Goal: Find specific page/section: Find specific page/section

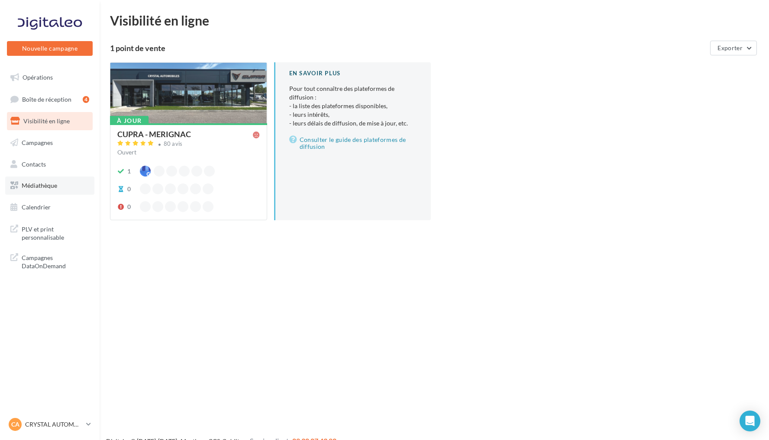
click at [57, 189] on link "Médiathèque" at bounding box center [49, 186] width 89 height 18
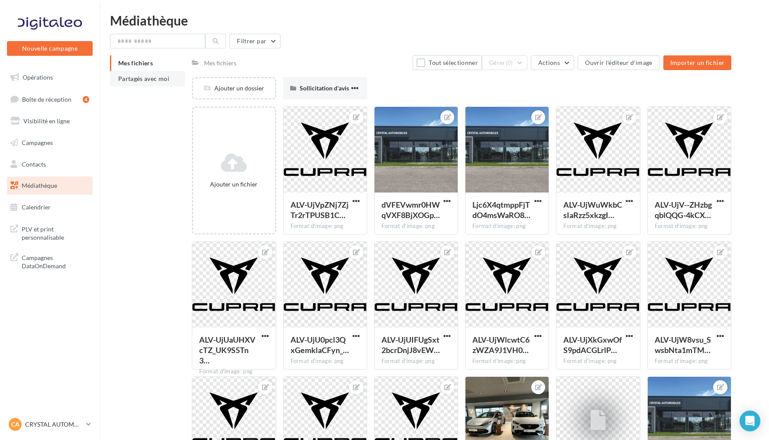
click at [164, 78] on span "Partagés avec moi" at bounding box center [143, 78] width 51 height 7
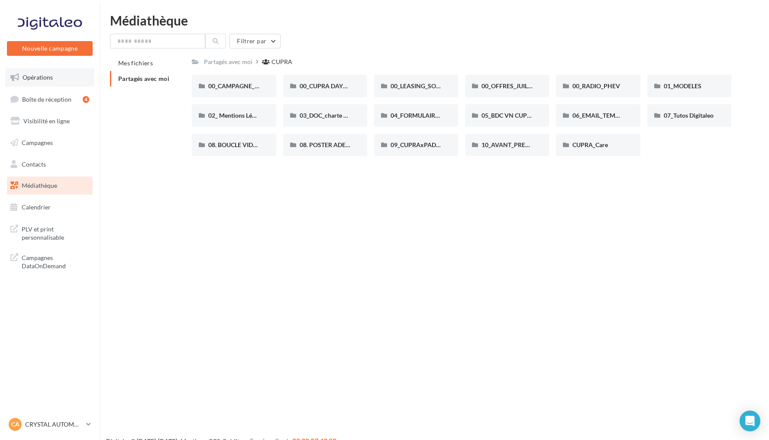
click at [60, 76] on link "Opérations" at bounding box center [49, 77] width 89 height 18
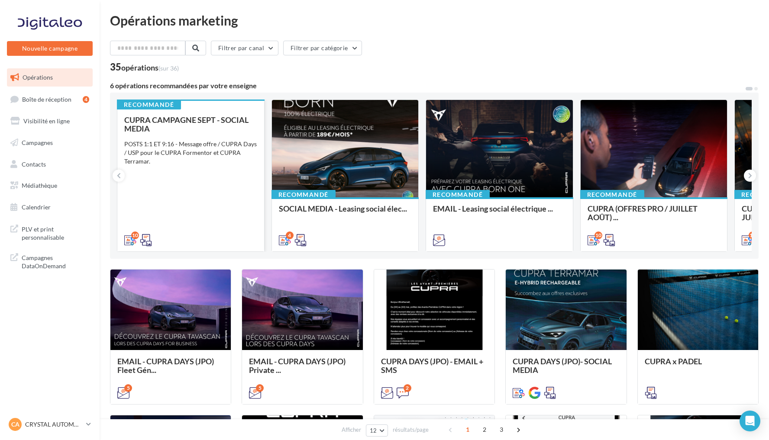
click at [206, 141] on div "POSTS 1:1 ET 9:16 - Message offre / CUPRA Days / USP pour le CUPRA Formentor et…" at bounding box center [190, 153] width 133 height 26
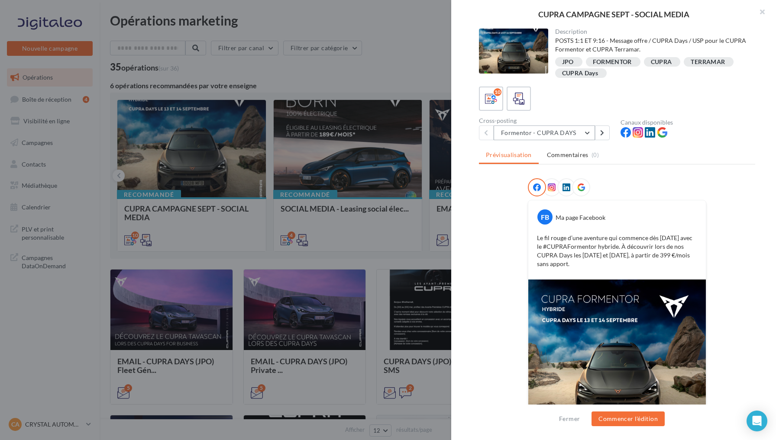
click at [577, 134] on button "Formentor - CUPRA DAYS" at bounding box center [544, 133] width 101 height 15
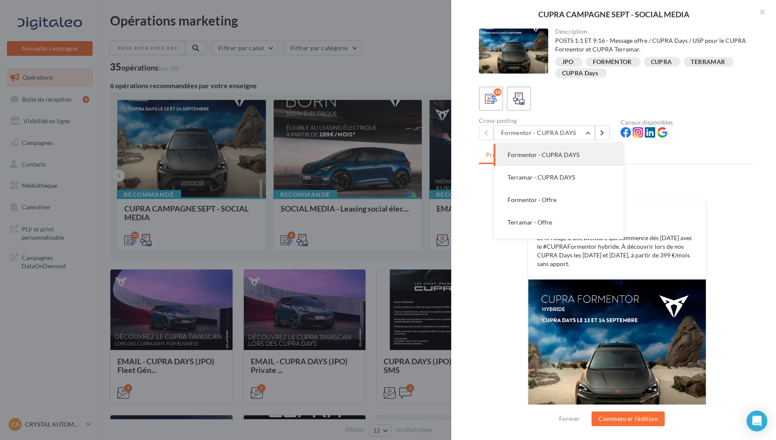
click at [736, 197] on div at bounding box center [617, 189] width 276 height 22
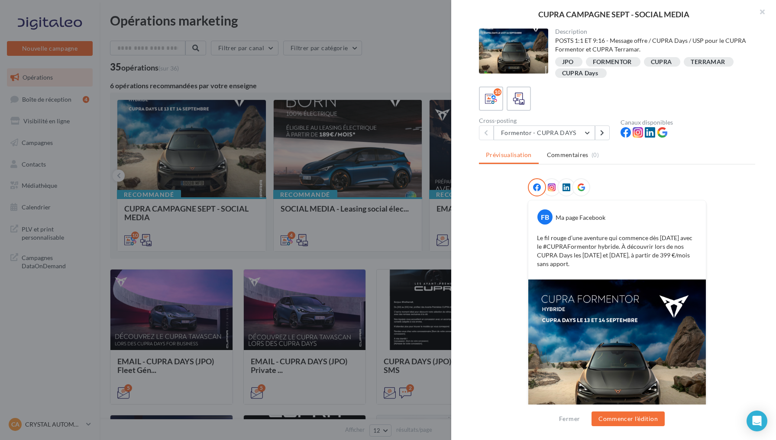
click at [581, 191] on icon at bounding box center [581, 188] width 8 height 8
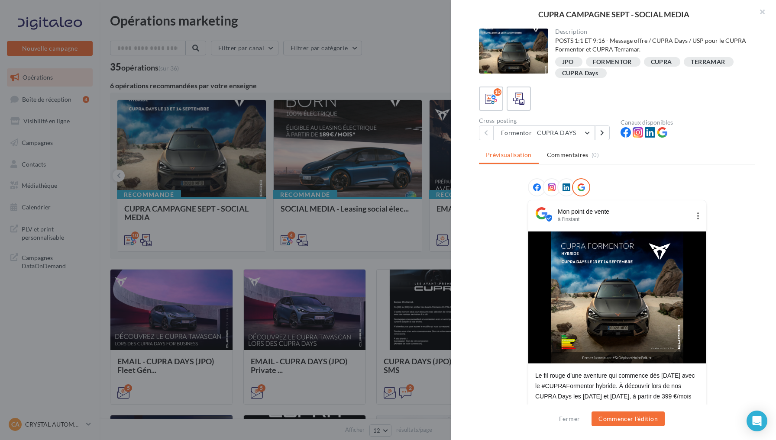
click at [566, 185] on icon at bounding box center [567, 188] width 8 height 8
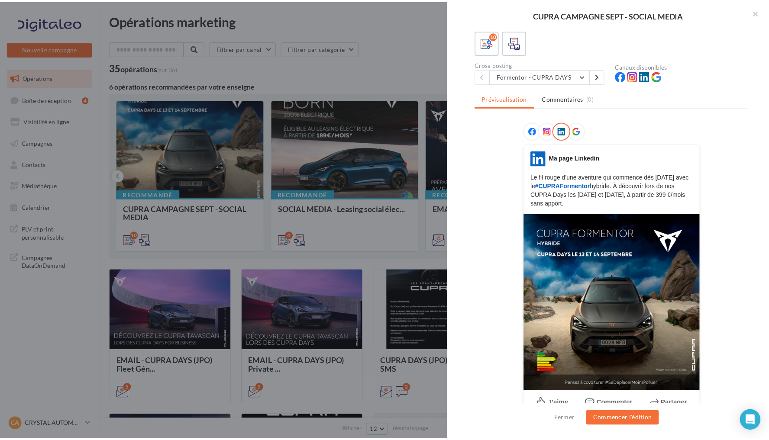
scroll to position [61, 0]
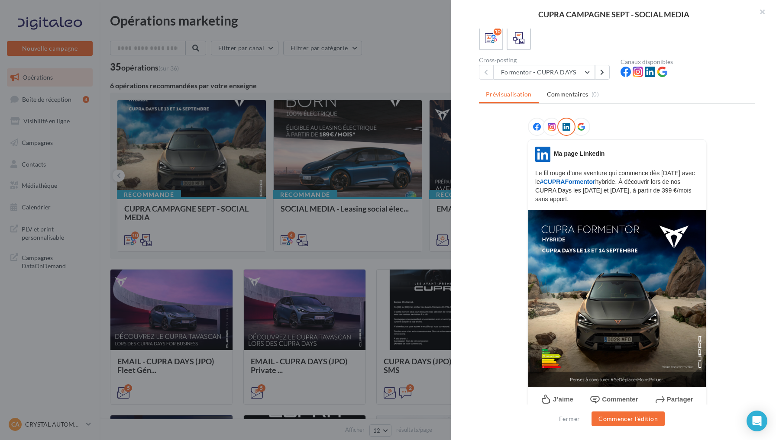
click at [406, 54] on div at bounding box center [388, 220] width 776 height 440
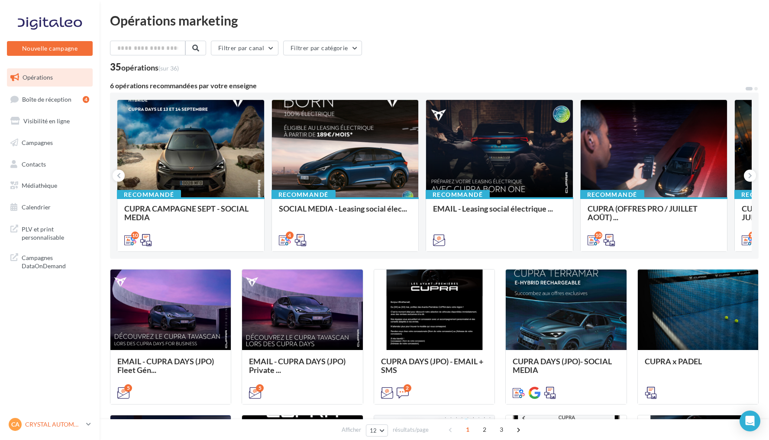
click at [52, 425] on p "CRYSTAL AUTOMOBILES" at bounding box center [54, 425] width 58 height 9
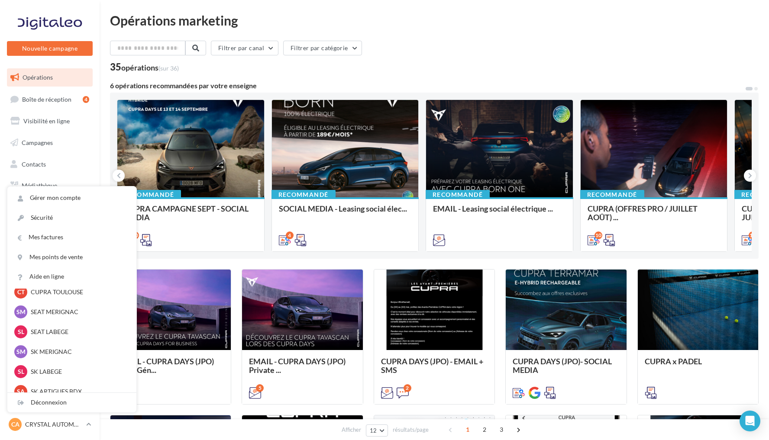
scroll to position [73, 0]
click at [68, 354] on div "SM SK MERIGNAC sk-meri-ter" at bounding box center [71, 349] width 115 height 13
